Goal: Complete application form

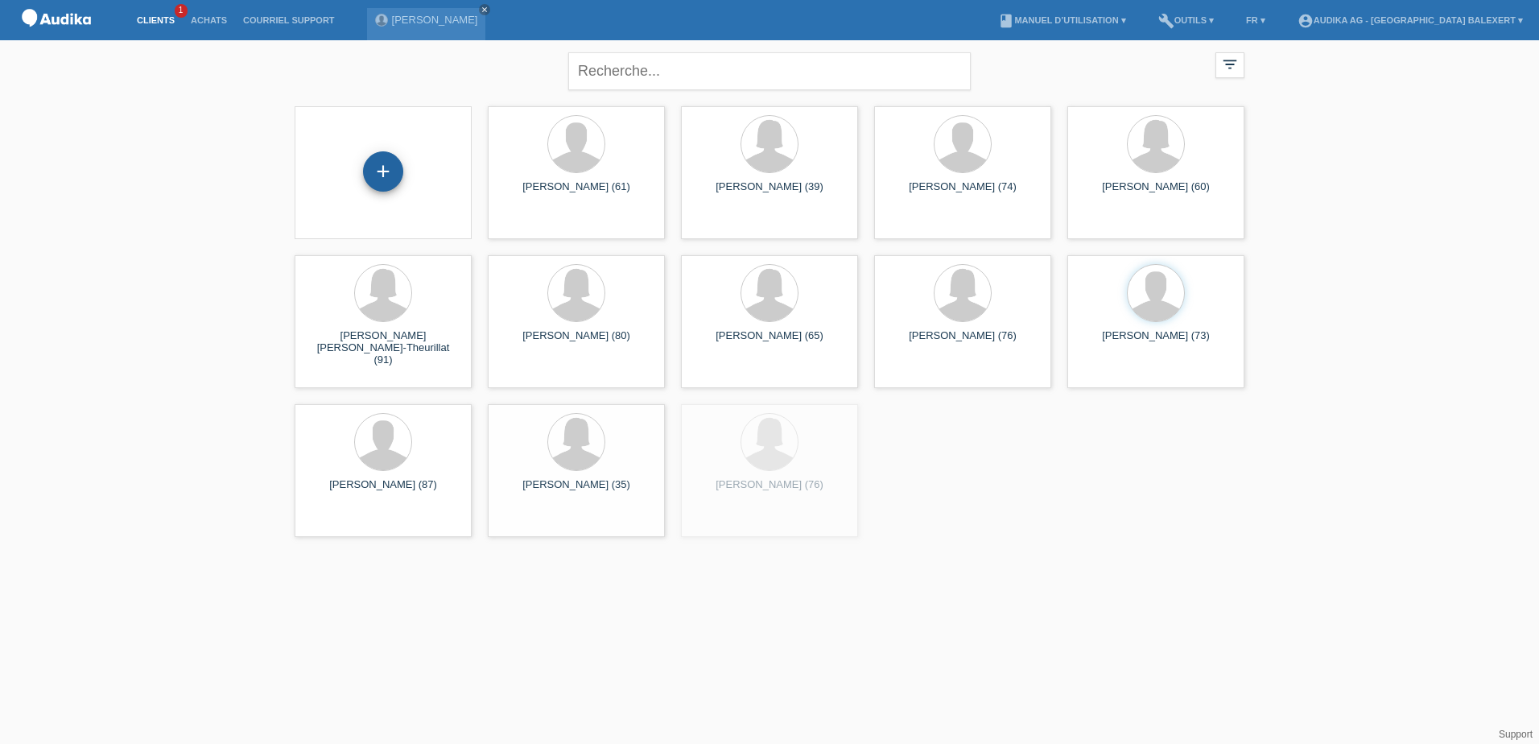
click at [388, 177] on div "+" at bounding box center [383, 171] width 40 height 40
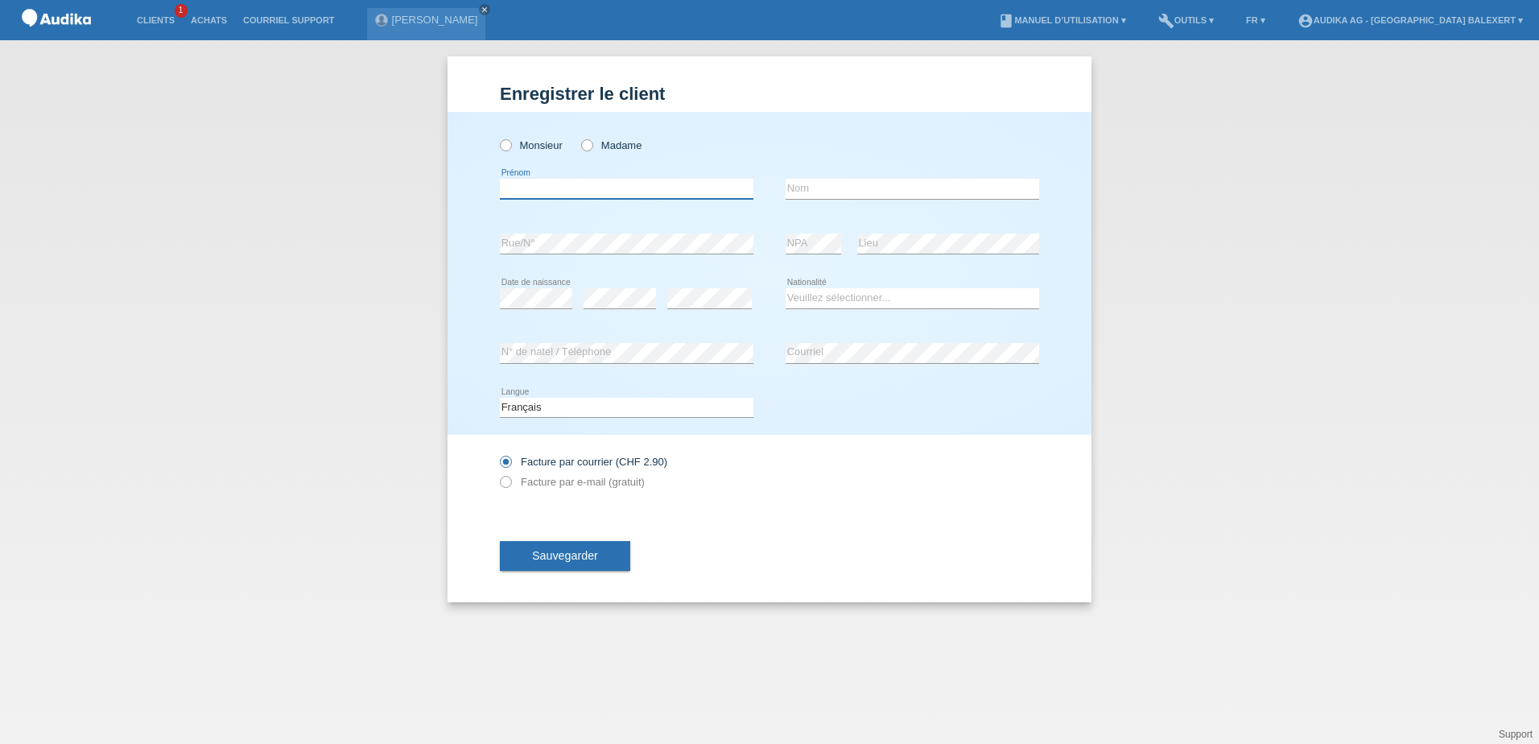
click at [543, 194] on input "text" at bounding box center [627, 189] width 254 height 20
type input "[PERSON_NAME]"
click at [605, 146] on label "Madame" at bounding box center [611, 145] width 60 height 12
click at [826, 189] on input "text" at bounding box center [913, 189] width 254 height 20
type input "Busset"
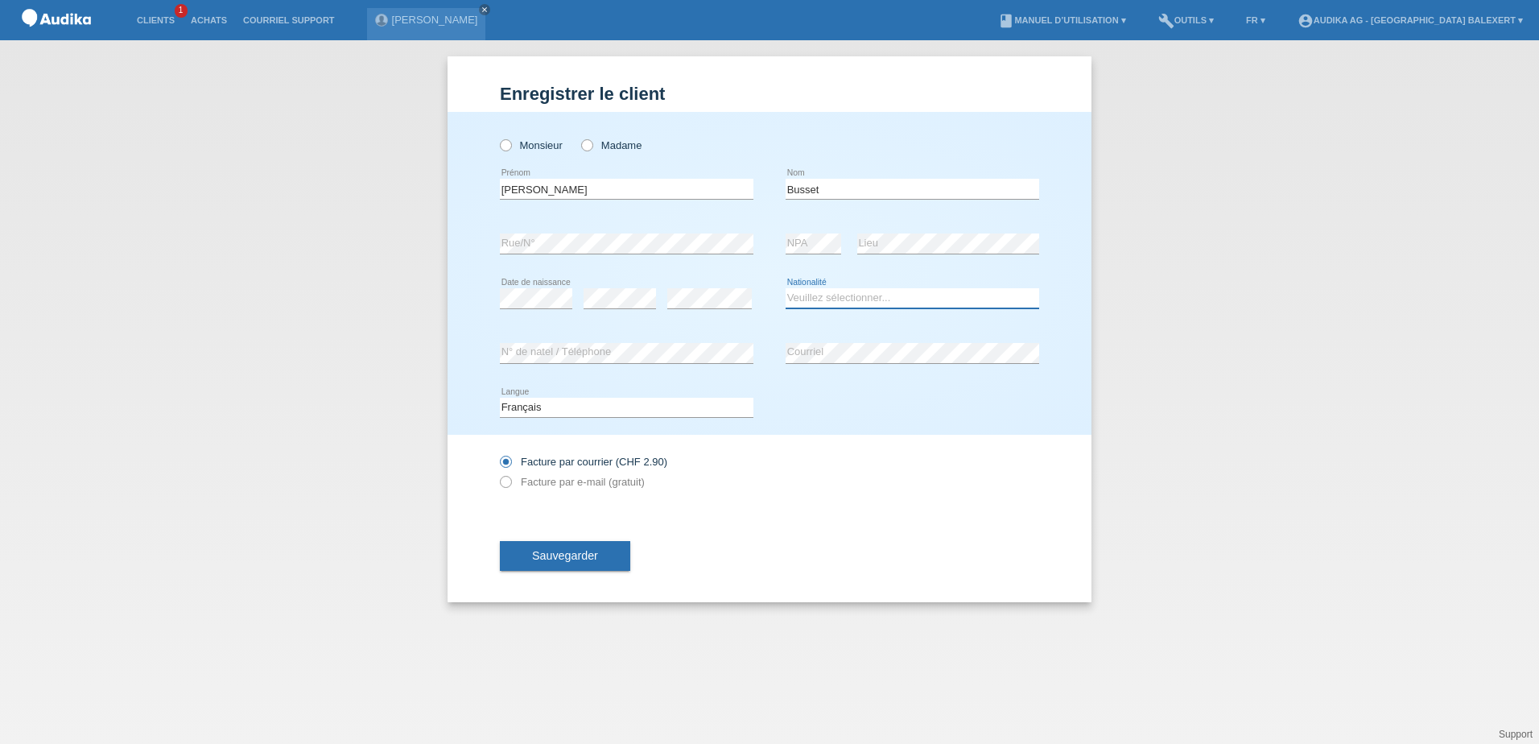
click at [820, 304] on select "Veuillez sélectionner... Suisse Allemagne Autriche Liechtenstein ------------ A…" at bounding box center [913, 297] width 254 height 19
select select "CH"
click at [786, 288] on select "Veuillez sélectionner... Suisse Allemagne Autriche Liechtenstein ------------ A…" at bounding box center [913, 297] width 254 height 19
click at [537, 485] on label "Facture par e-mail (gratuit)" at bounding box center [572, 482] width 145 height 12
click at [510, 485] on input "Facture par e-mail (gratuit)" at bounding box center [505, 486] width 10 height 20
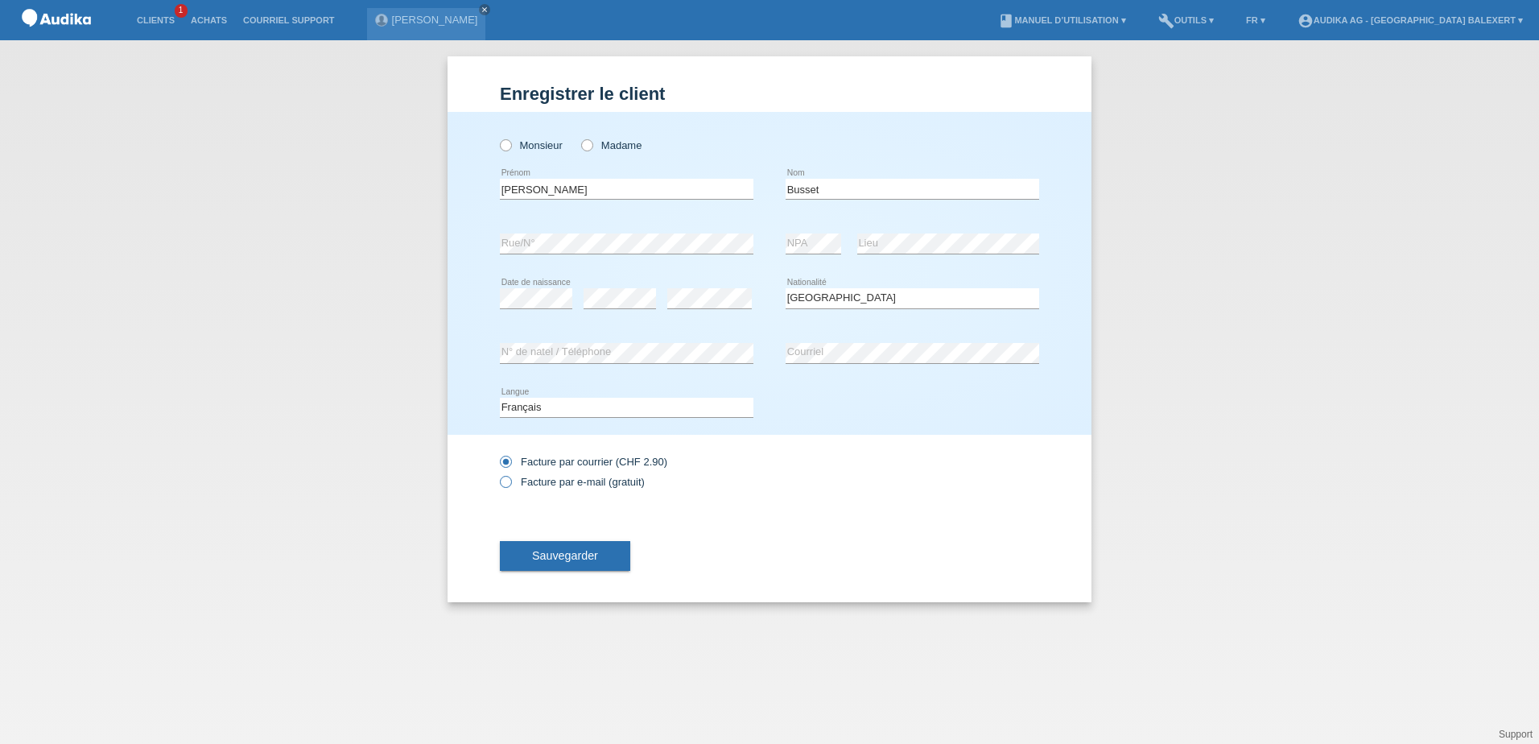
radio input "true"
click at [570, 558] on span "Sauvegarder" at bounding box center [565, 555] width 66 height 13
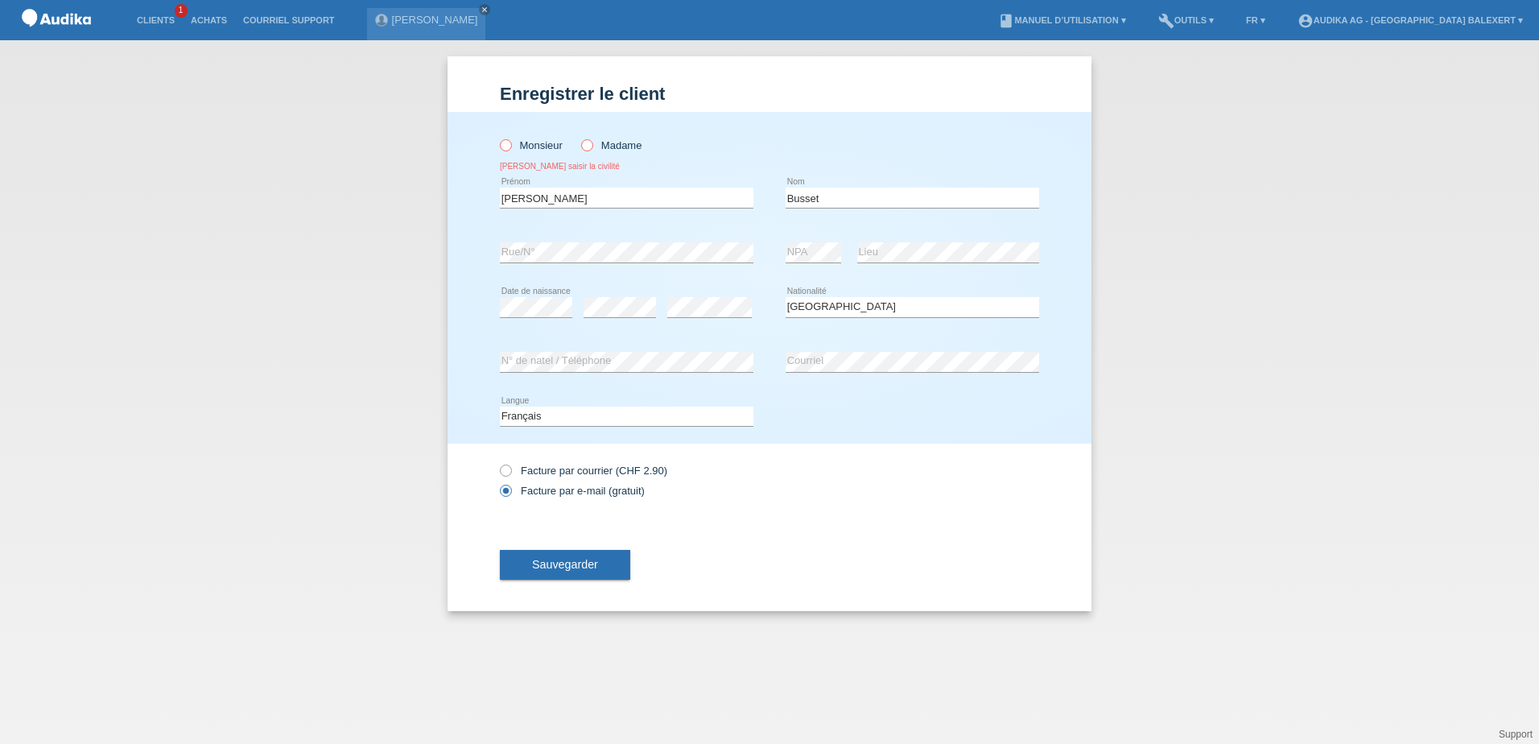
click at [579, 137] on icon at bounding box center [579, 137] width 0 height 0
click at [592, 148] on input "Madame" at bounding box center [586, 144] width 10 height 10
radio input "true"
click at [580, 568] on span "Sauvegarder" at bounding box center [565, 564] width 66 height 13
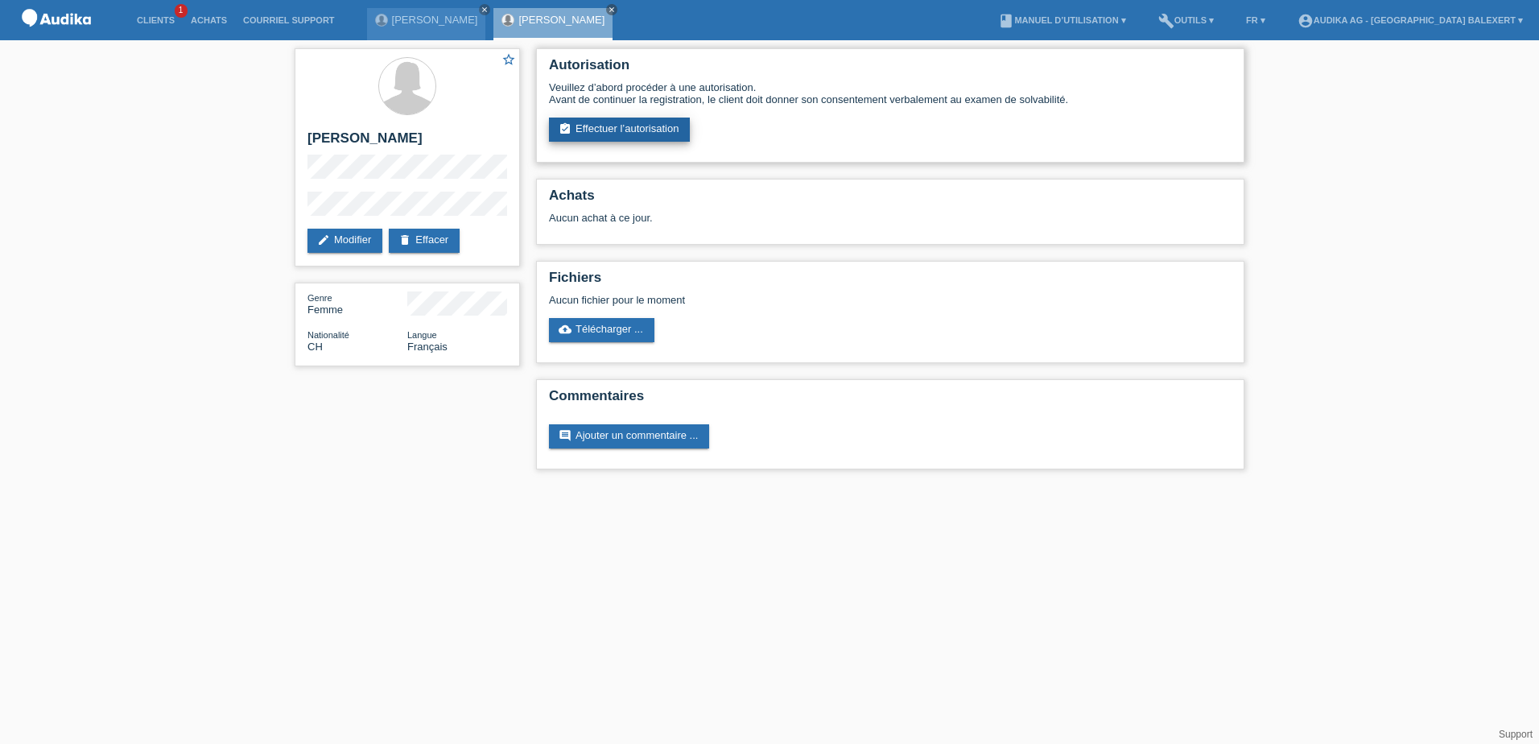
click at [605, 133] on link "assignment_turned_in Effectuer l’autorisation" at bounding box center [619, 130] width 141 height 24
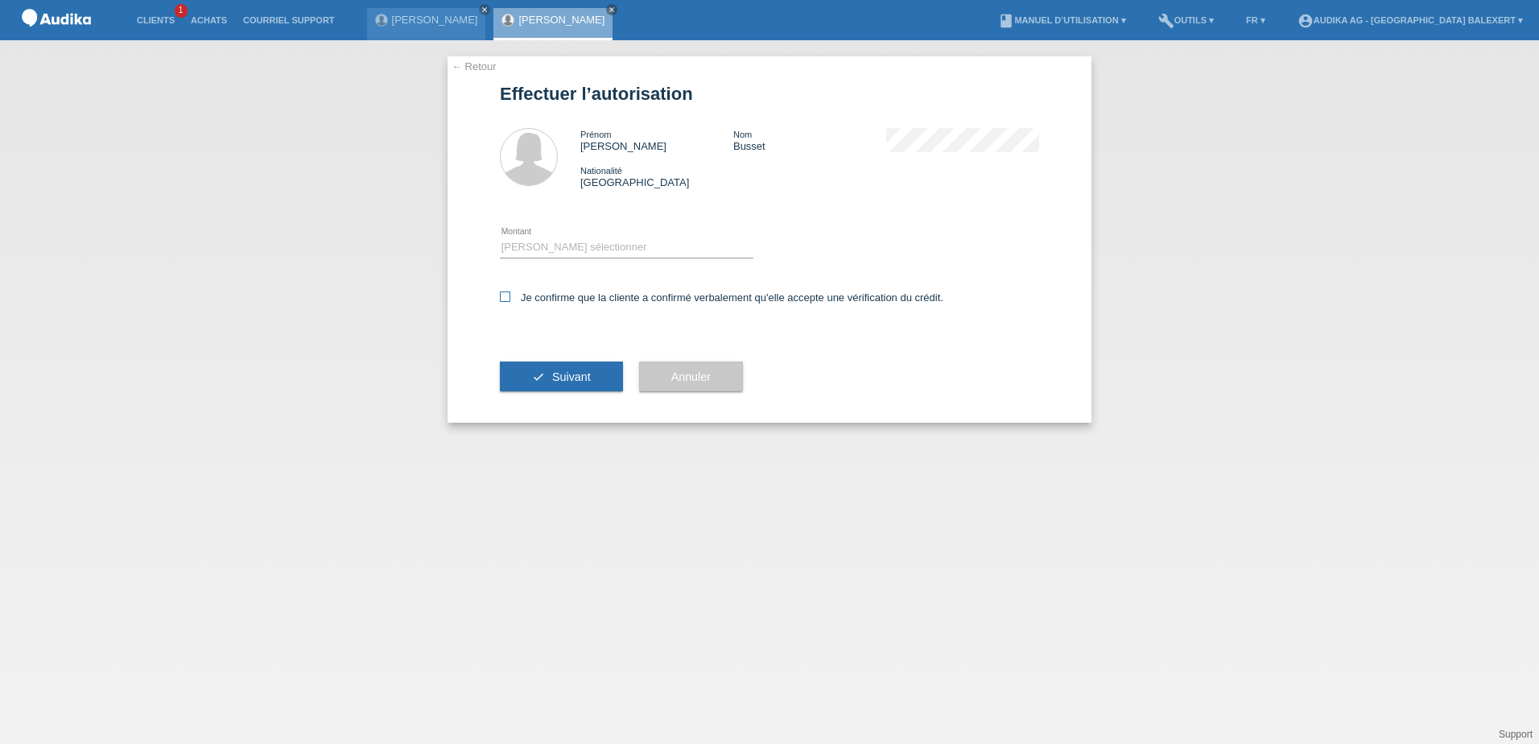
click at [506, 295] on icon at bounding box center [505, 296] width 10 height 10
click at [506, 295] on input "Je confirme que la cliente a confirmé verbalement qu'elle accepte une vérificat…" at bounding box center [505, 296] width 10 height 10
checkbox input "true"
click at [532, 249] on select "Veuillez sélectionner CHF 1.00 - CHF 499.00 CHF 500.00 - CHF 1'999.00 CHF 2'000…" at bounding box center [627, 246] width 254 height 19
select select "3"
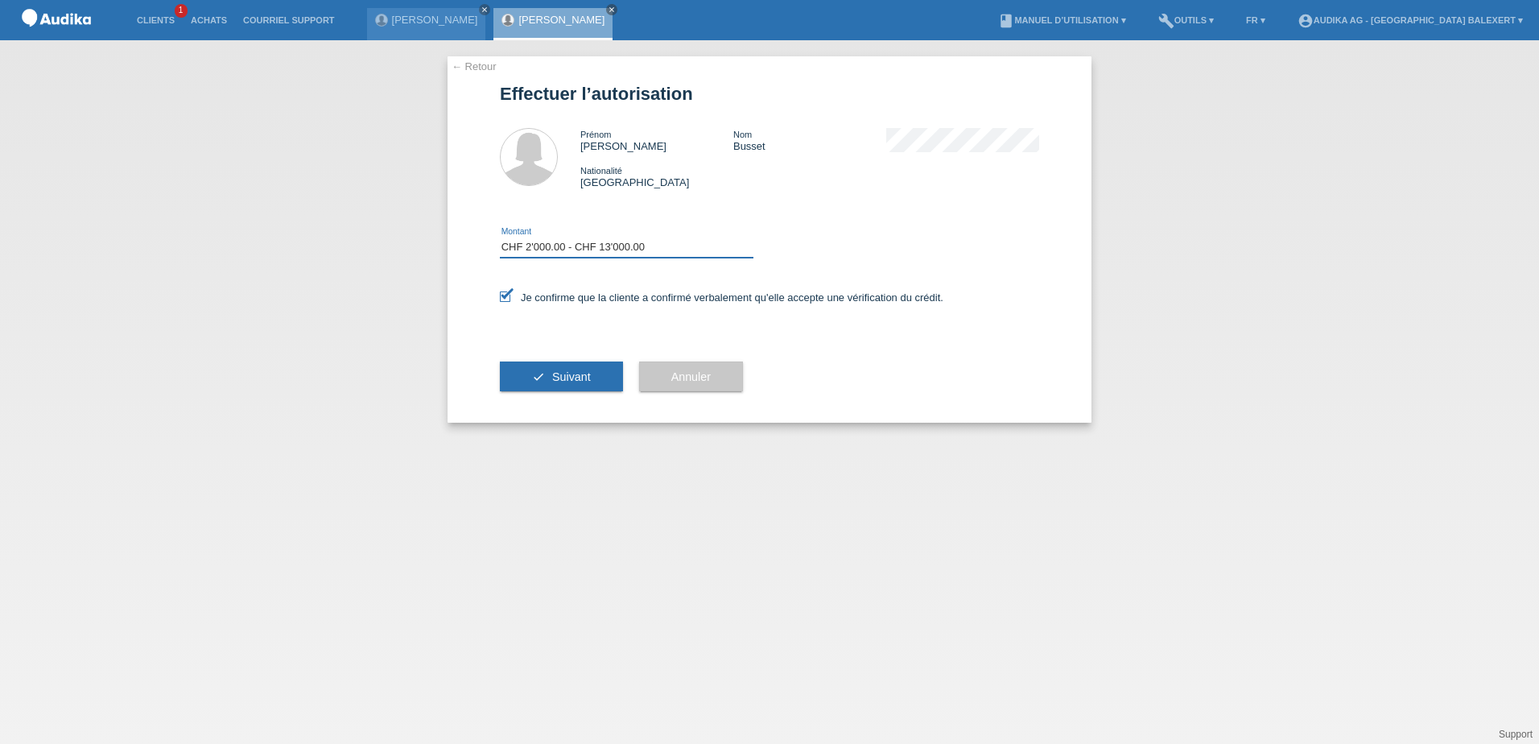
click at [500, 237] on select "Veuillez sélectionner CHF 1.00 - CHF 499.00 CHF 500.00 - CHF 1'999.00 CHF 2'000…" at bounding box center [627, 246] width 254 height 19
click at [588, 374] on span "Suivant" at bounding box center [571, 376] width 39 height 13
